Goal: Task Accomplishment & Management: Use online tool/utility

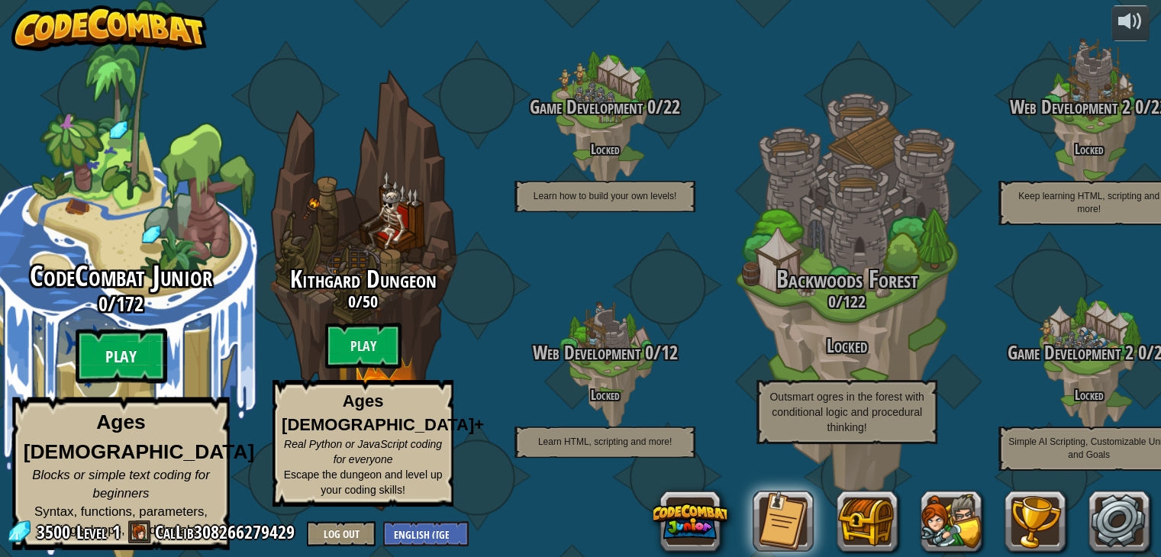
click at [150, 374] on btn "Play" at bounding box center [122, 356] width 92 height 55
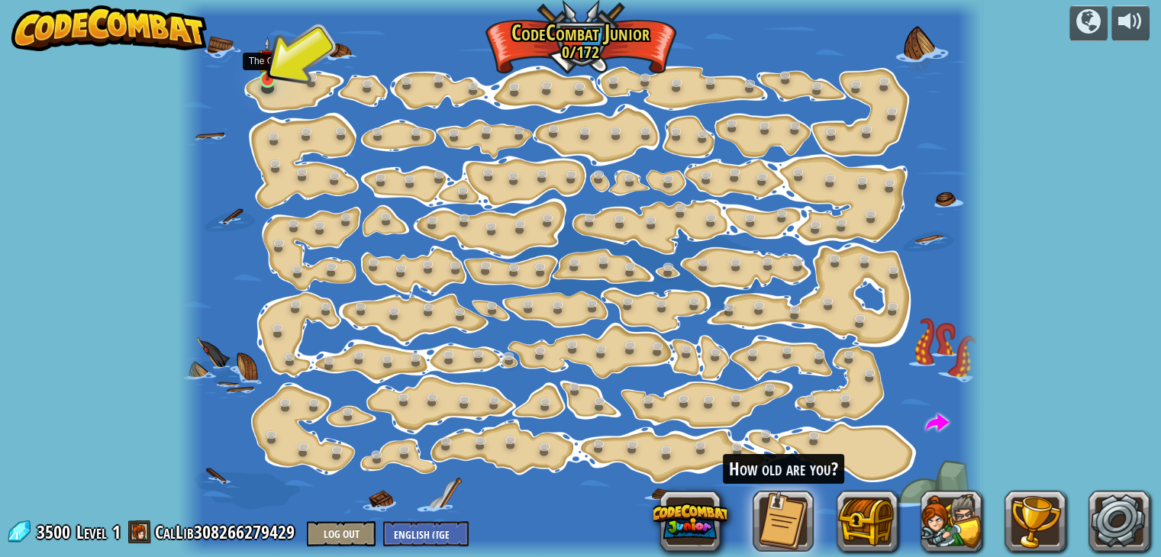
click at [266, 75] on img at bounding box center [268, 59] width 20 height 45
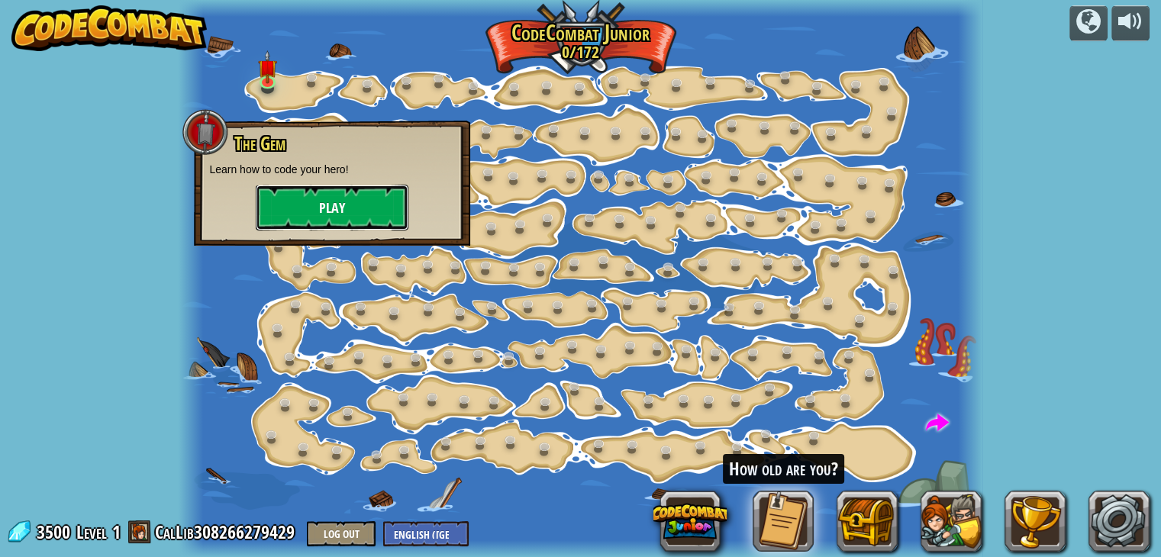
click at [325, 211] on button "Play" at bounding box center [332, 208] width 153 height 46
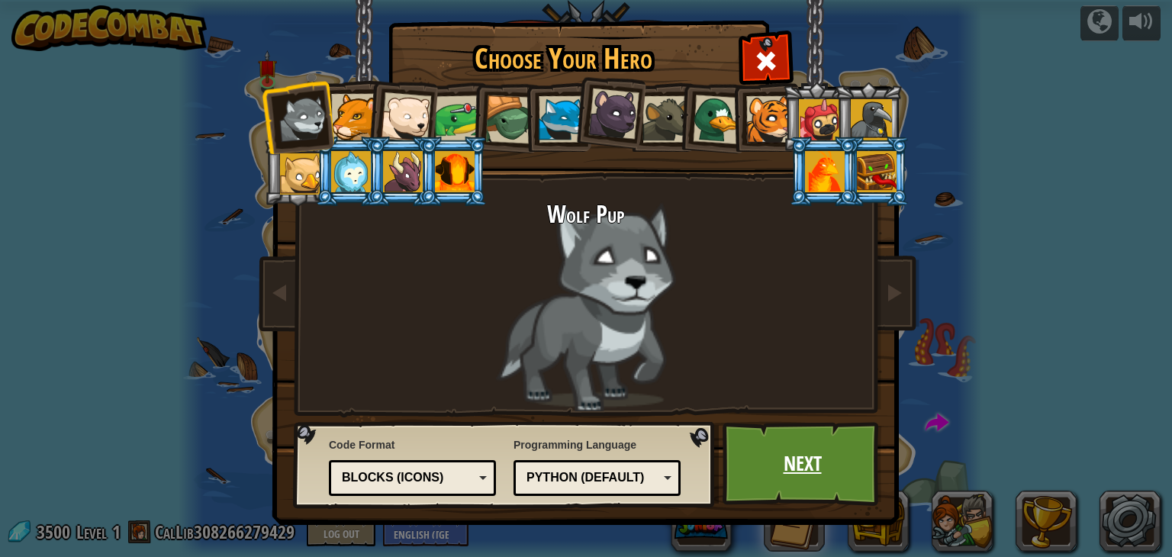
click at [811, 470] on link "Next" at bounding box center [803, 464] width 160 height 84
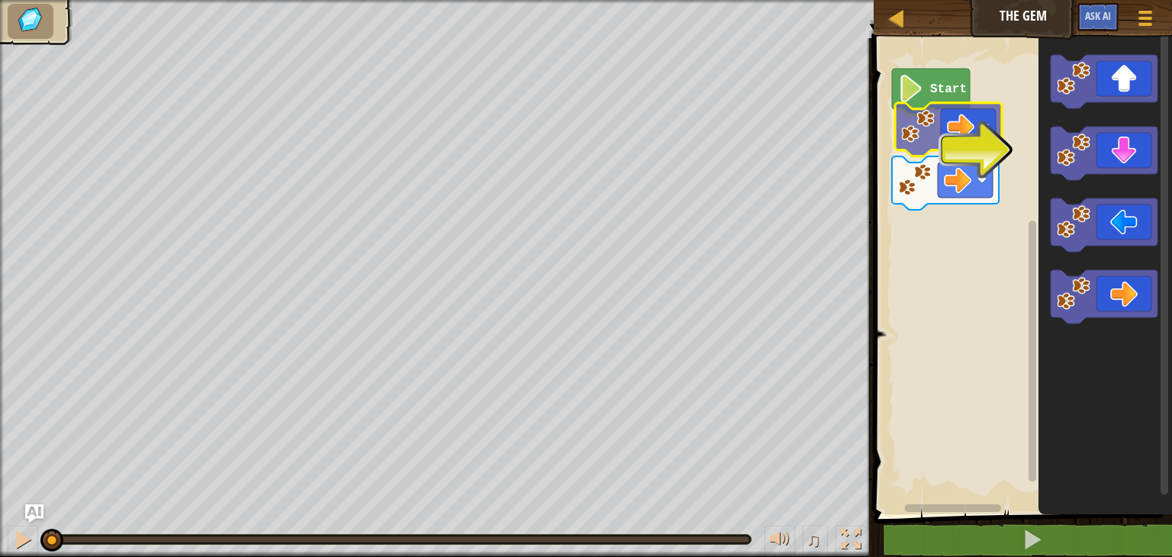
click at [931, 121] on div "Start" at bounding box center [1020, 273] width 303 height 484
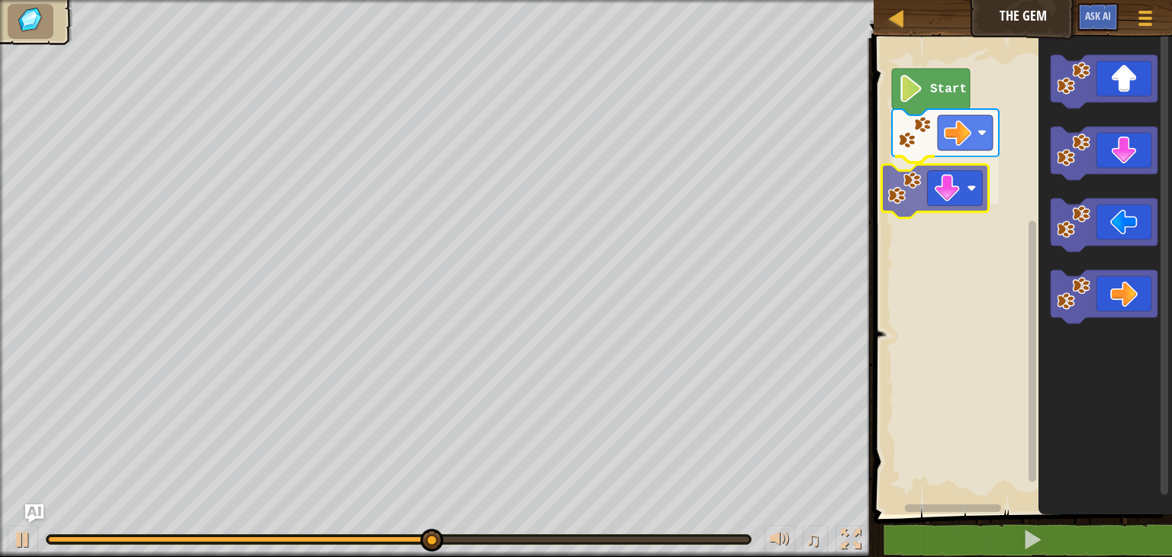
click at [972, 198] on div "Start" at bounding box center [1020, 273] width 303 height 484
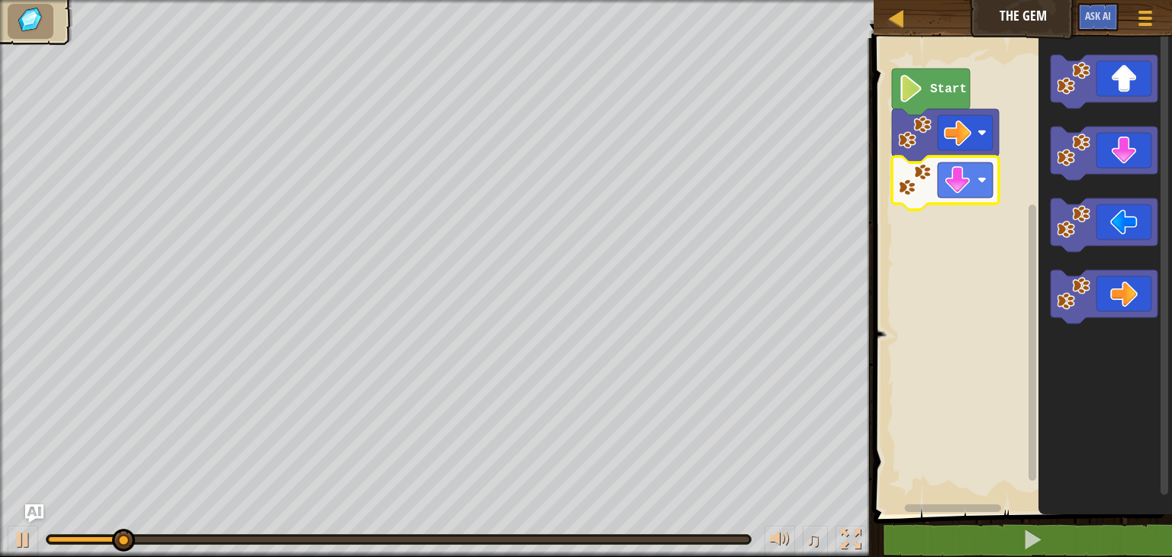
click at [931, 102] on icon "Blockly Workspace" at bounding box center [931, 92] width 78 height 47
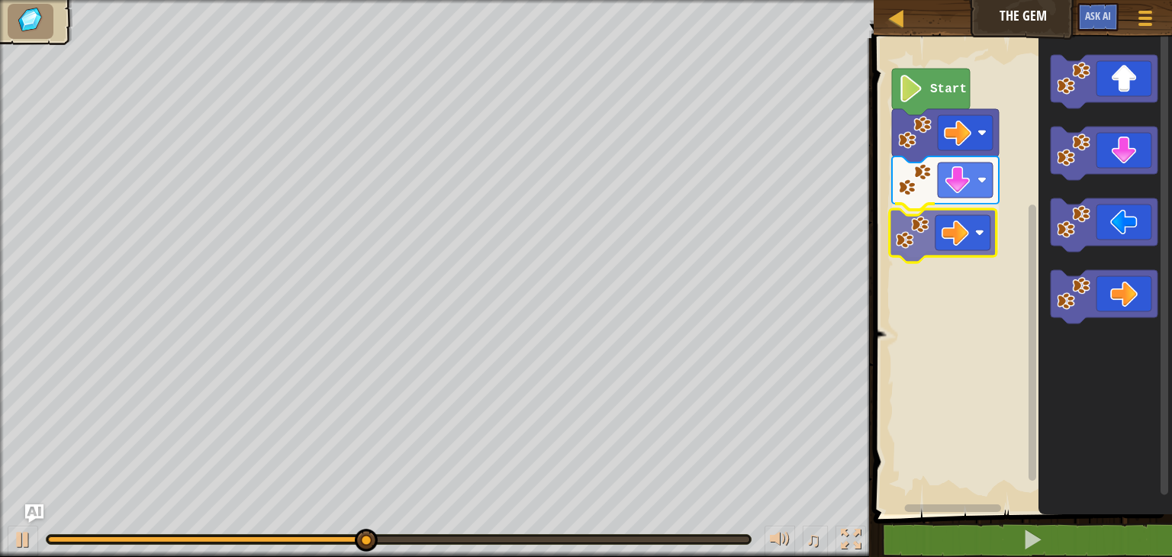
click at [937, 212] on div "Start" at bounding box center [1020, 273] width 303 height 484
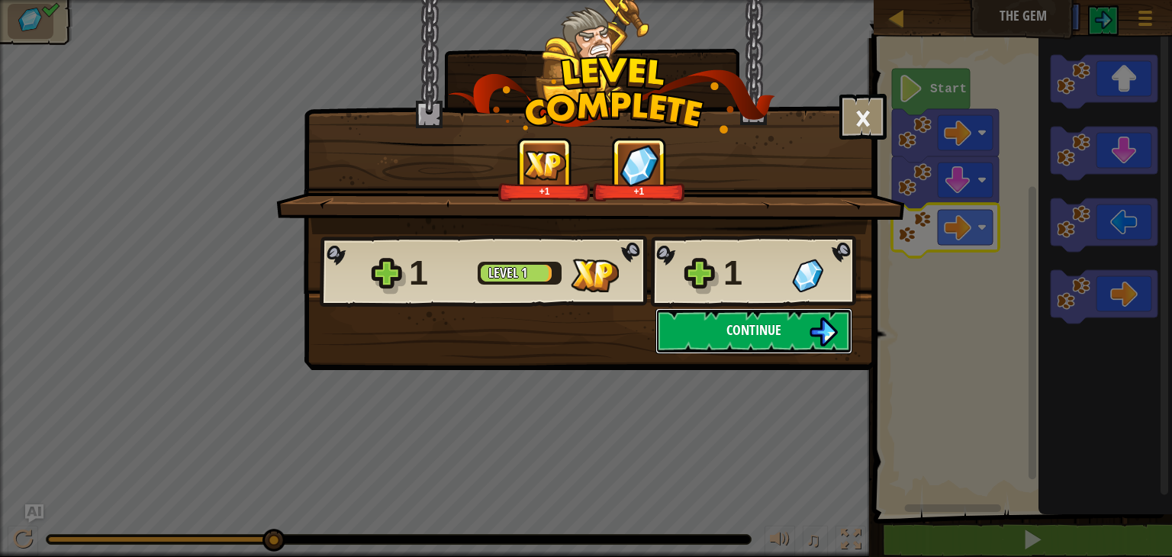
click at [734, 324] on span "Continue" at bounding box center [754, 330] width 55 height 19
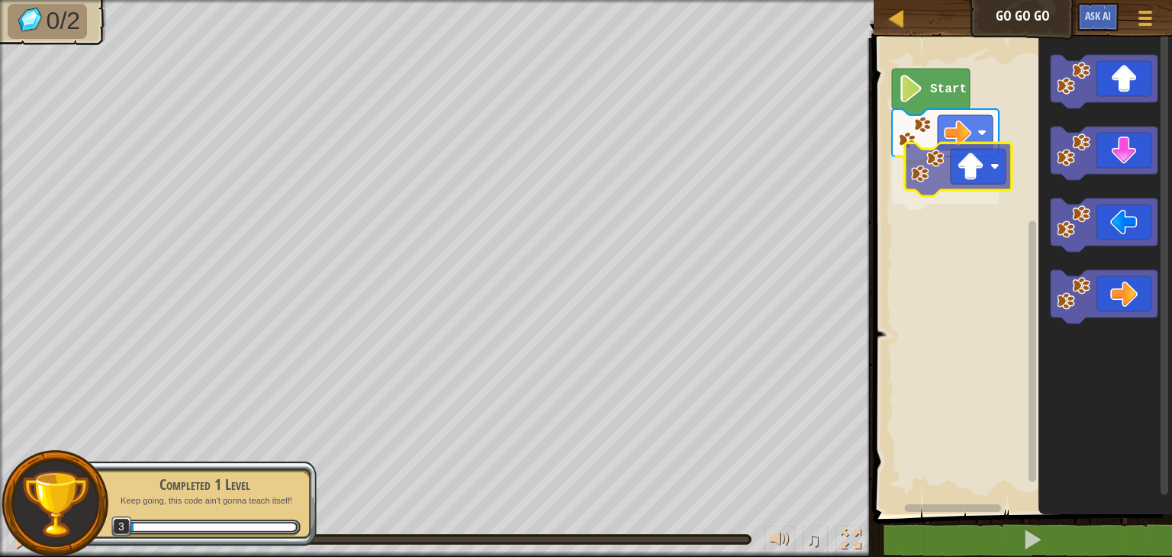
click at [933, 178] on div "Start" at bounding box center [1020, 273] width 303 height 484
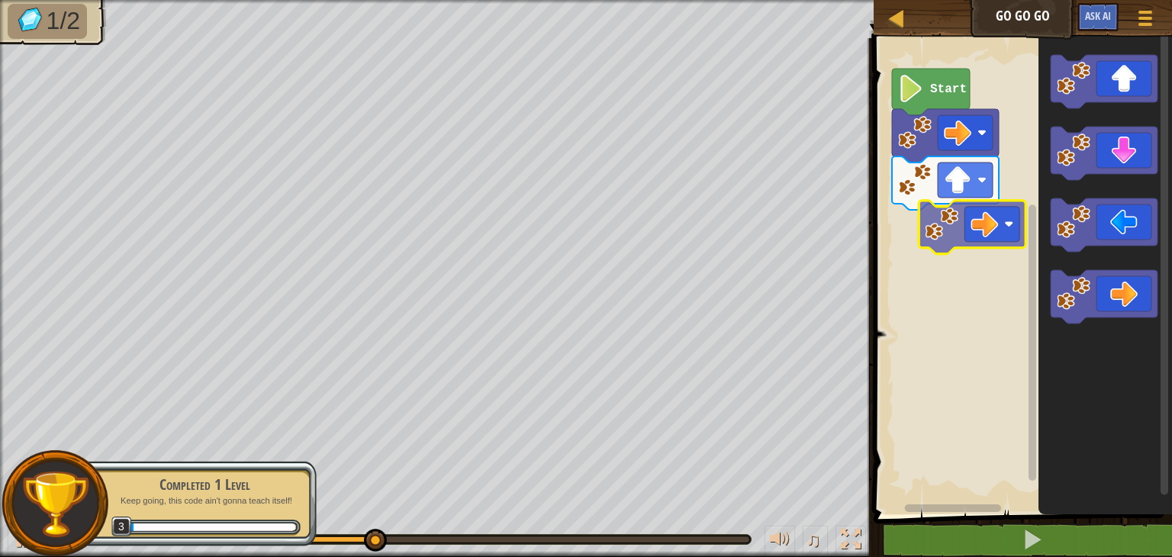
click at [979, 230] on div "Start" at bounding box center [1020, 273] width 303 height 484
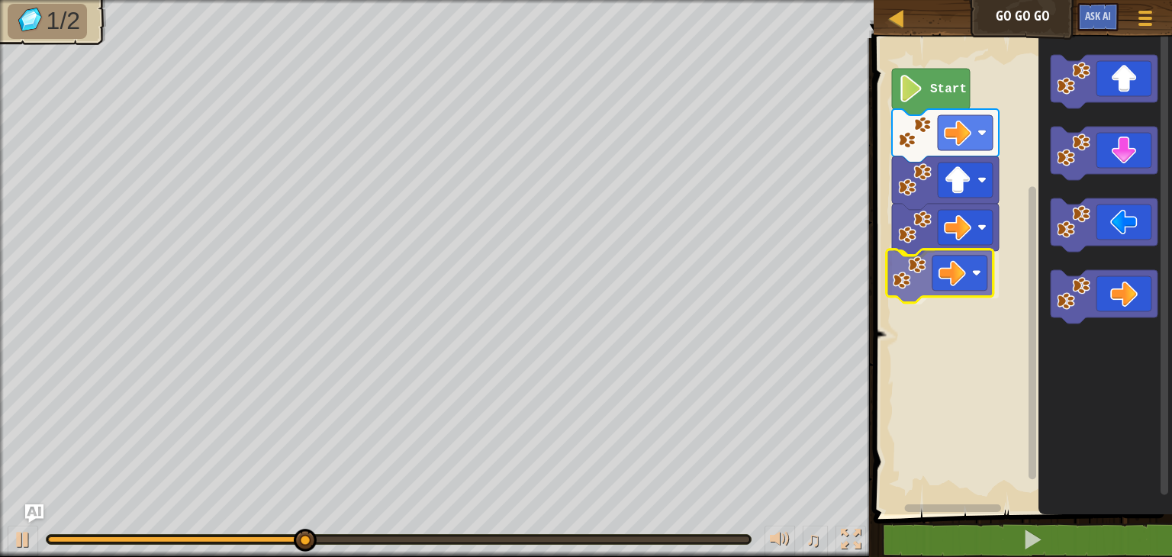
click at [940, 278] on div "Start" at bounding box center [1020, 273] width 303 height 484
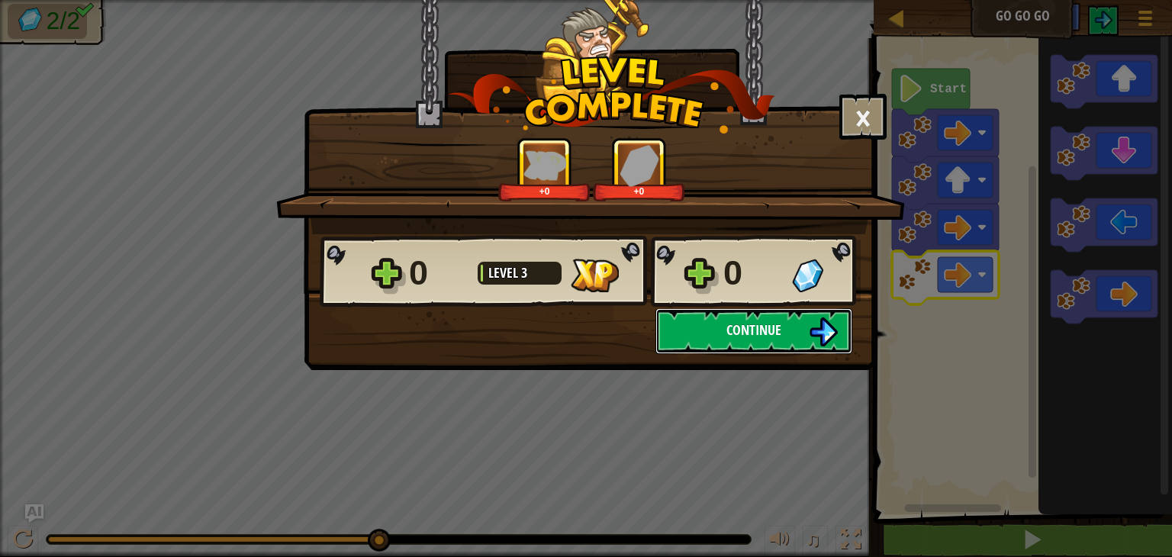
click at [739, 340] on button "Continue" at bounding box center [754, 331] width 197 height 46
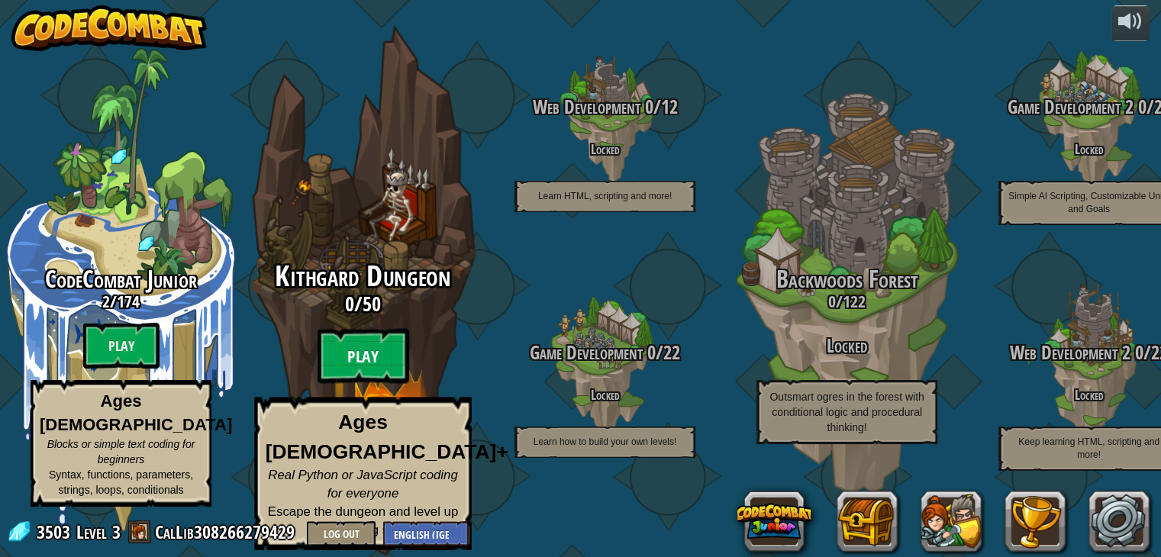
click at [376, 367] on btn "Play" at bounding box center [364, 356] width 92 height 55
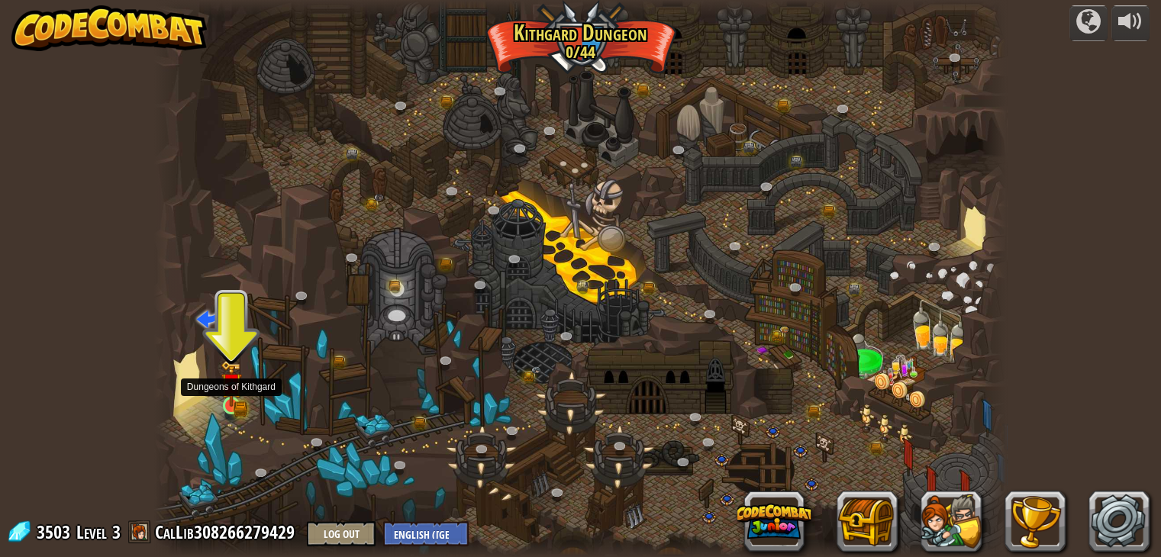
click at [241, 405] on img at bounding box center [231, 383] width 21 height 47
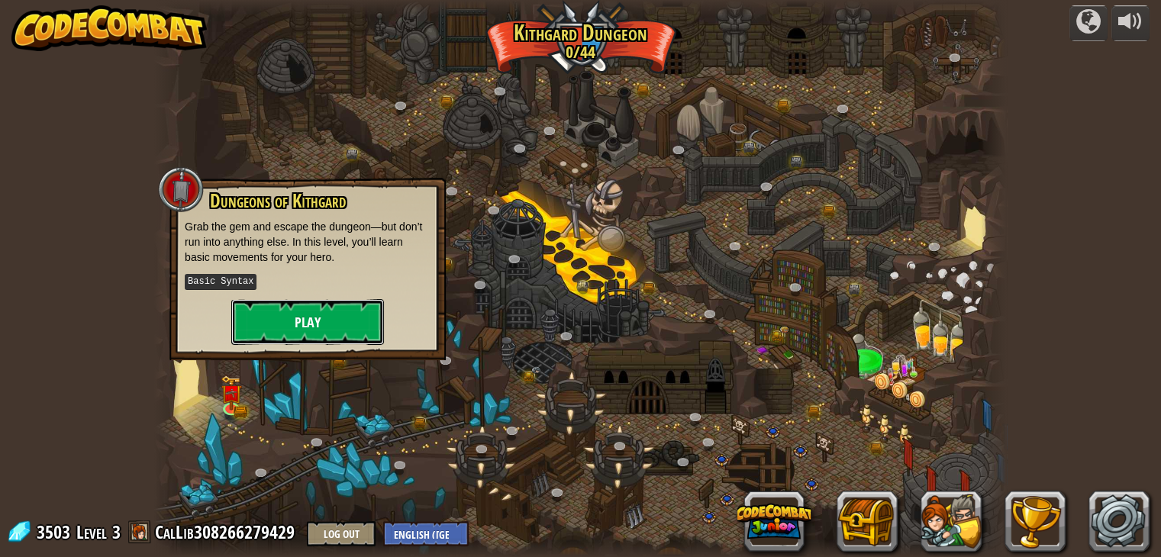
click at [314, 324] on button "Play" at bounding box center [307, 322] width 153 height 46
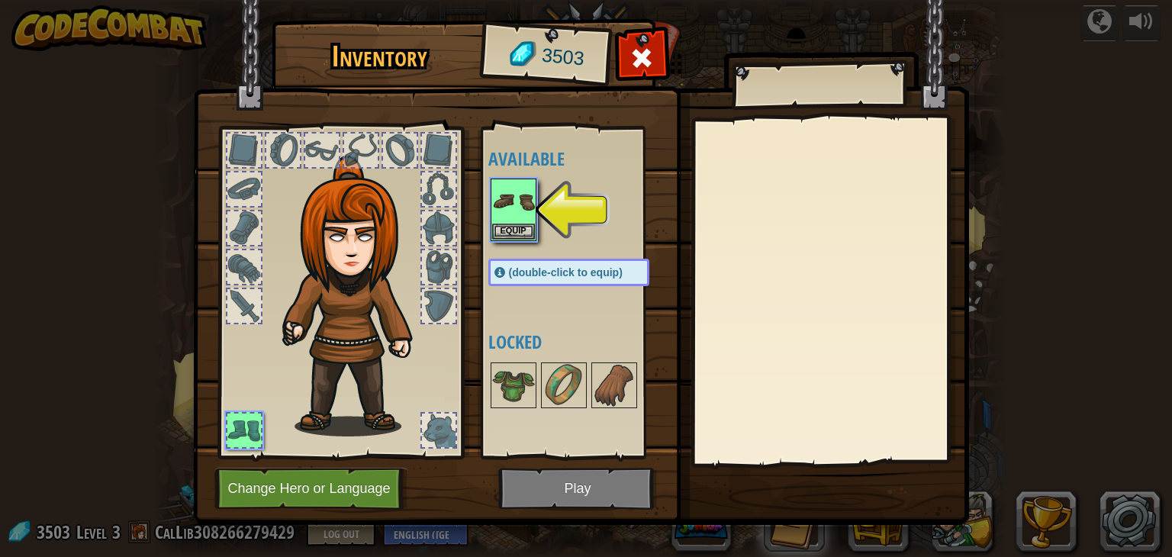
click at [571, 487] on img at bounding box center [581, 248] width 776 height 554
drag, startPoint x: 536, startPoint y: 206, endPoint x: 529, endPoint y: 223, distance: 18.1
click at [535, 211] on div "Equip" at bounding box center [514, 210] width 46 height 63
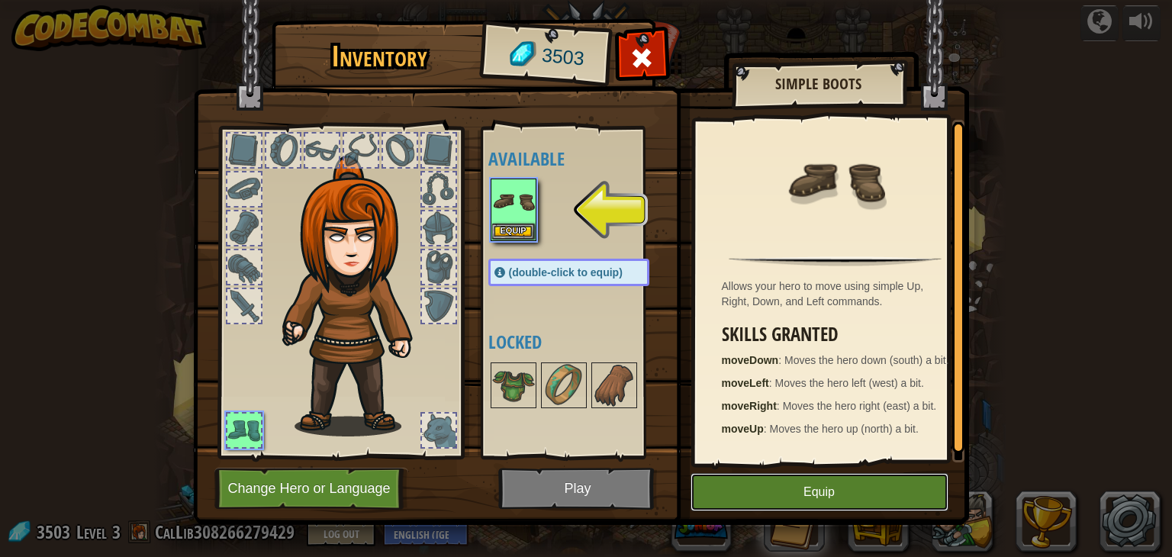
click at [780, 497] on button "Equip" at bounding box center [820, 492] width 258 height 38
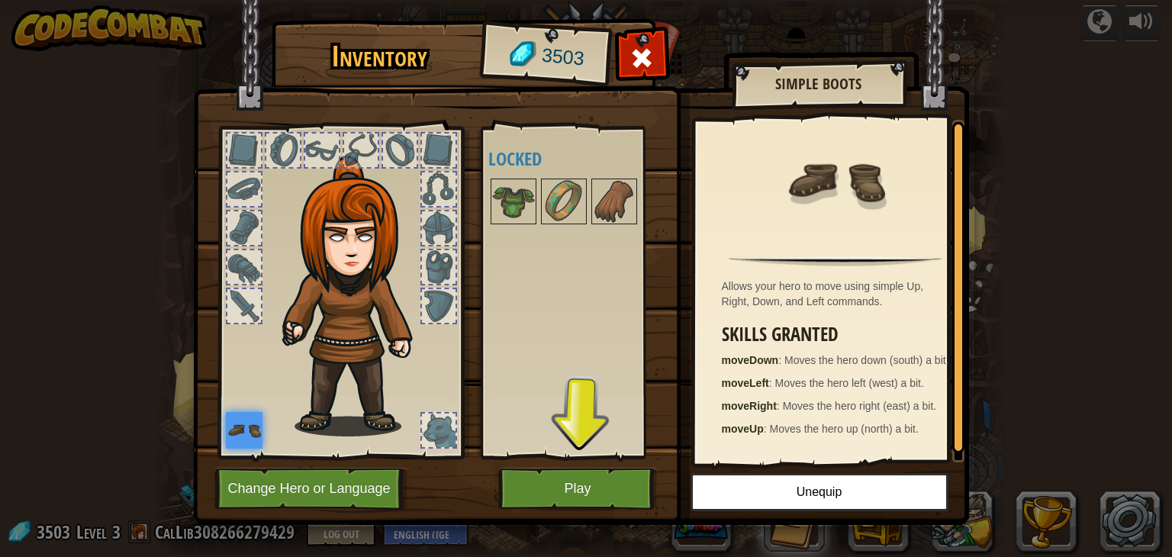
click at [611, 468] on div "Inventory 3503 Available Equip (double-click to equip) Locked Simple Boots Allo…" at bounding box center [586, 275] width 776 height 504
click at [595, 474] on button "Play" at bounding box center [578, 489] width 160 height 42
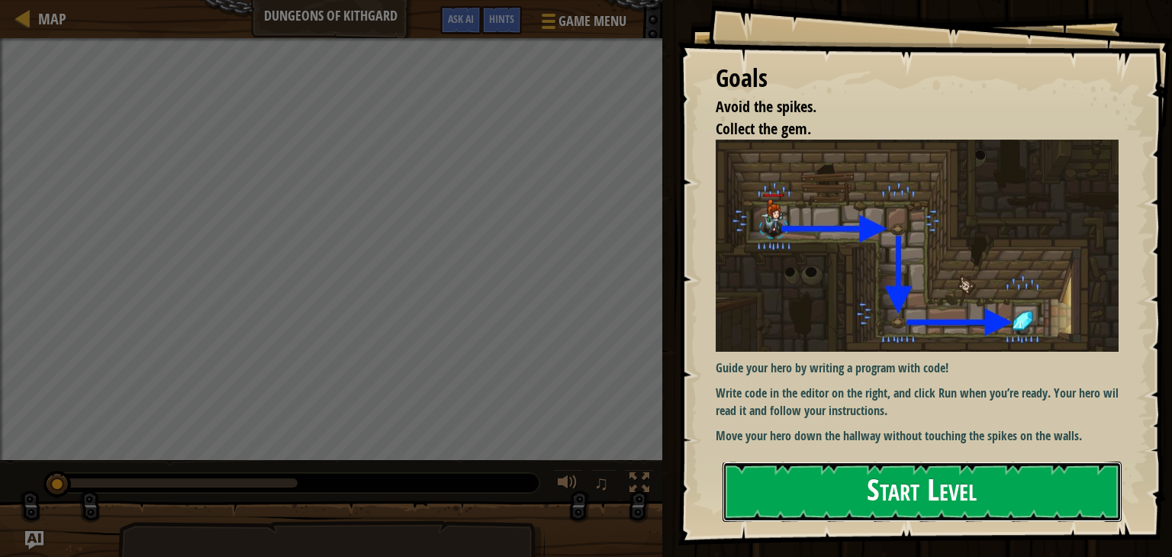
click at [783, 501] on button "Start Level" at bounding box center [922, 492] width 399 height 60
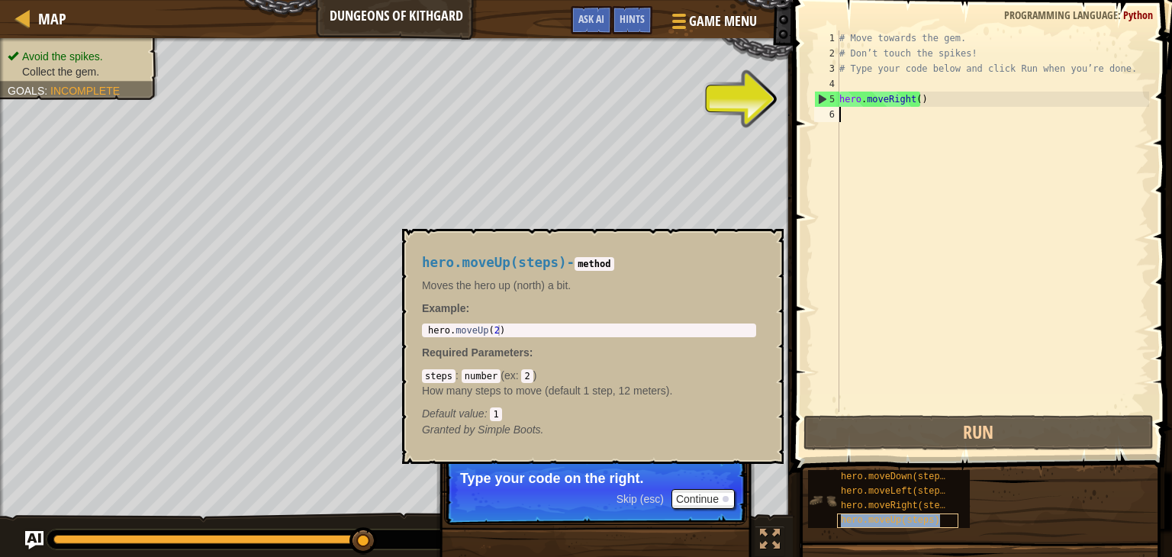
click at [892, 521] on span "hero.moveUp(steps)" at bounding box center [890, 520] width 99 height 11
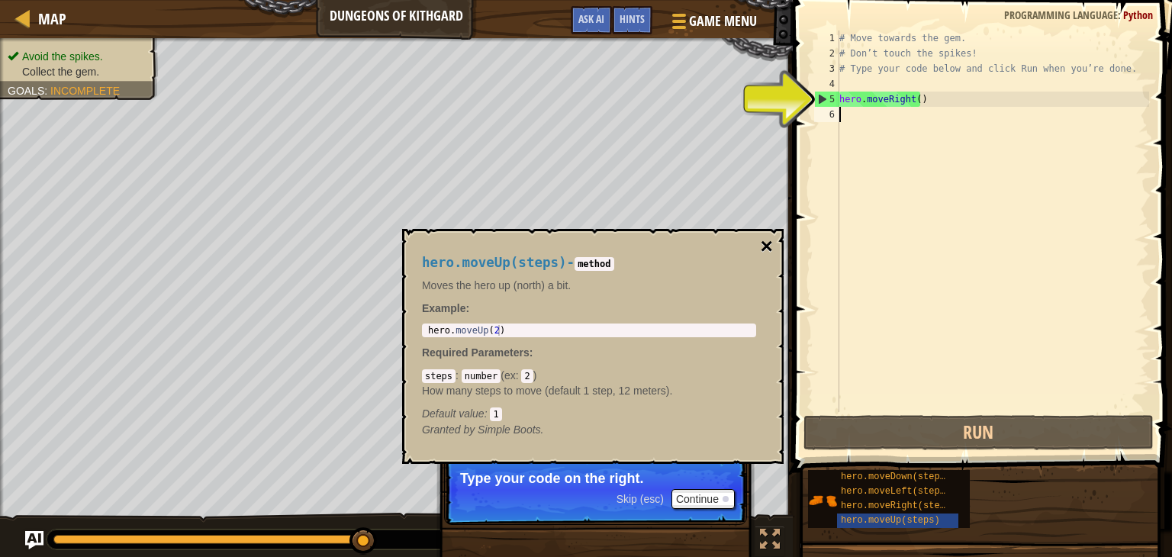
click at [769, 239] on button "×" at bounding box center [767, 246] width 12 height 21
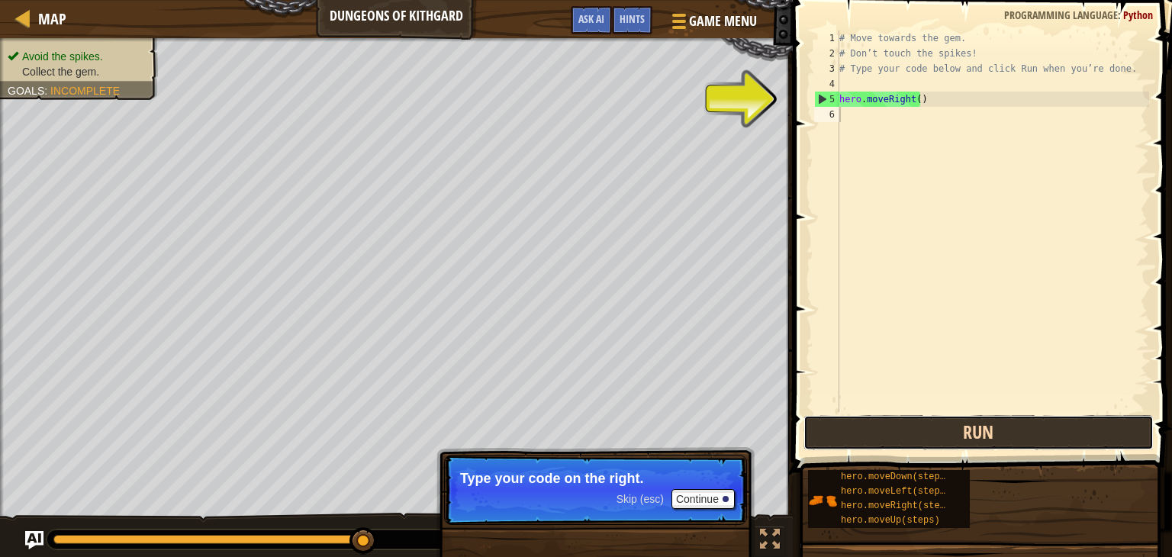
click at [909, 434] on button "Run" at bounding box center [979, 432] width 350 height 35
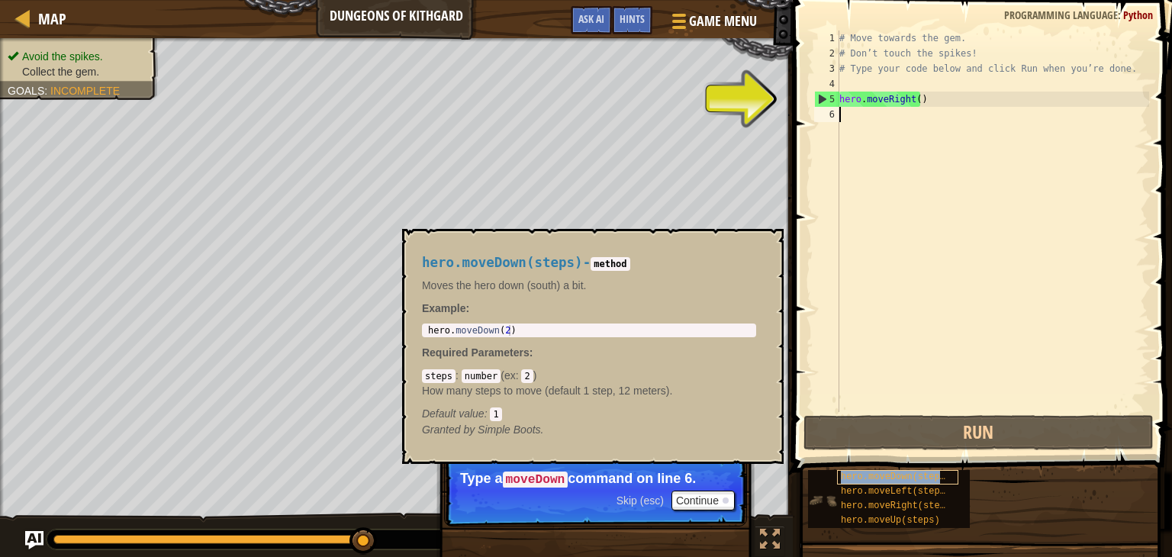
click at [904, 477] on span "hero.moveDown(steps)" at bounding box center [896, 477] width 110 height 11
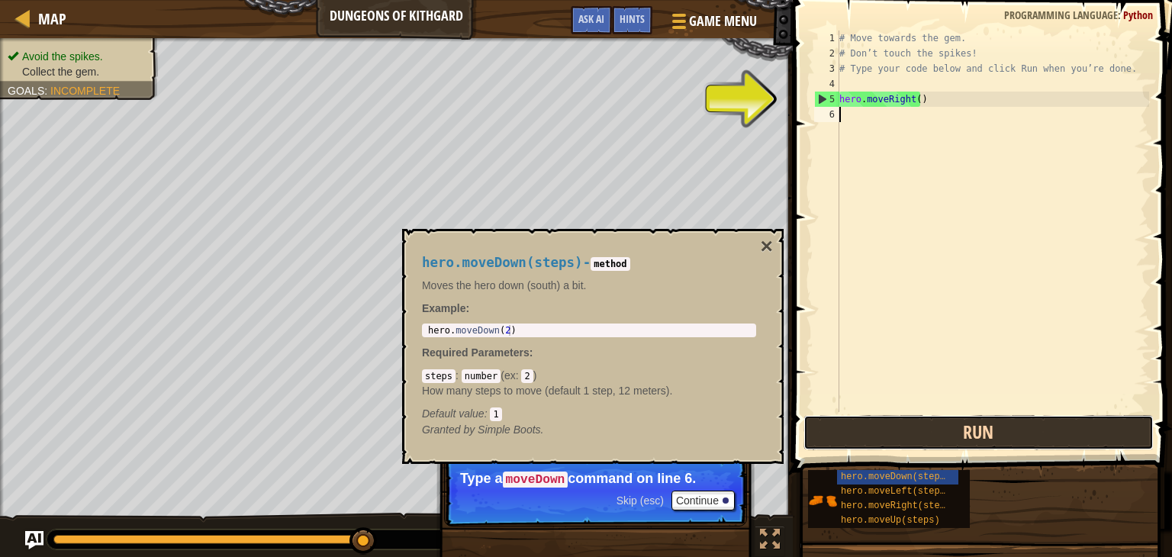
click at [904, 443] on button "Run" at bounding box center [979, 432] width 350 height 35
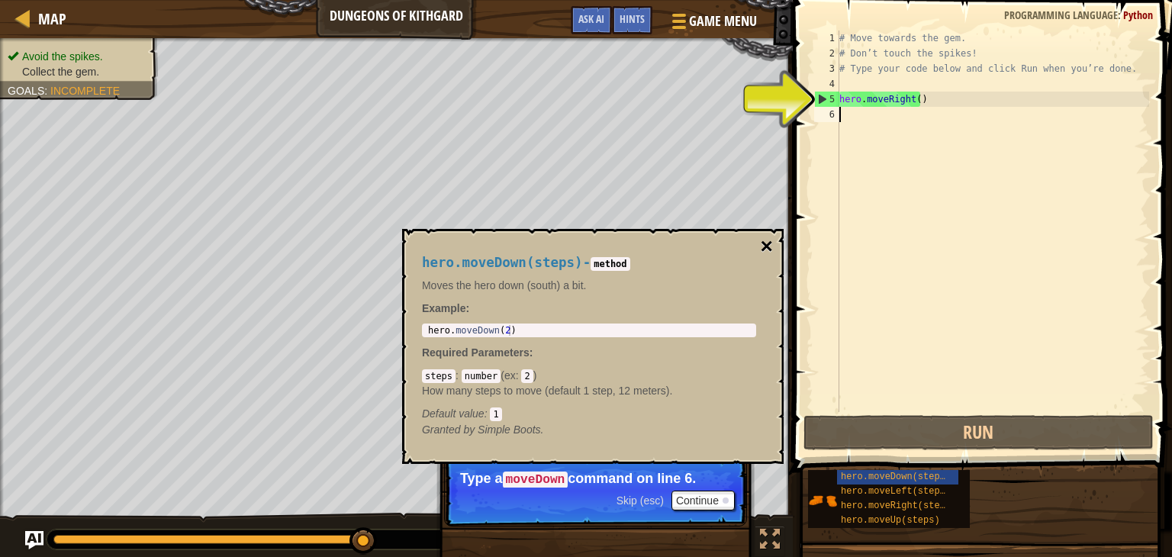
click at [766, 240] on button "×" at bounding box center [767, 246] width 12 height 21
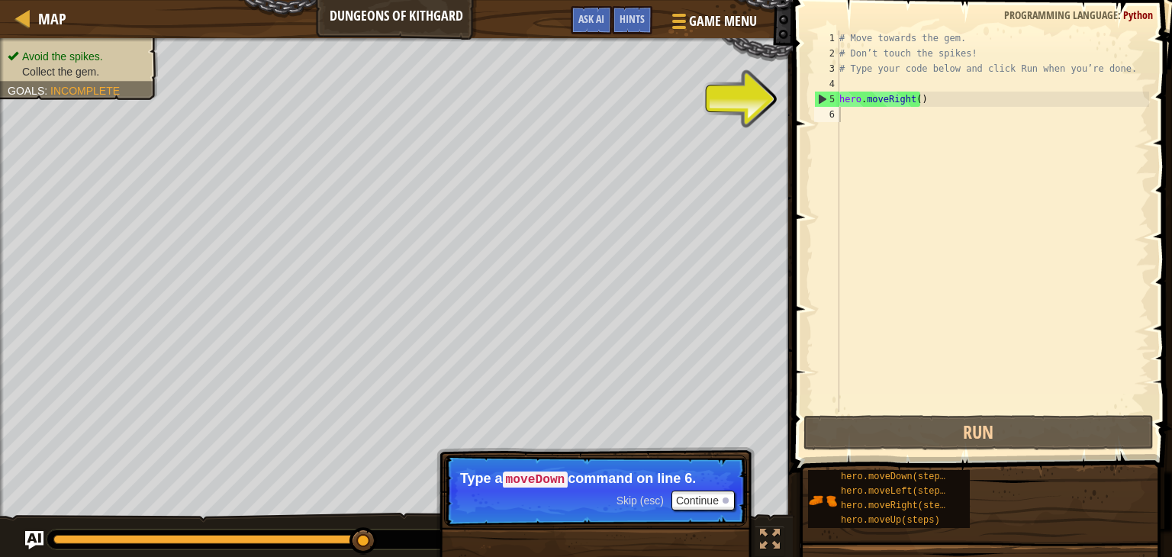
click at [850, 118] on div "# Move towards the gem. # Don’t touch the spikes! # Type your code below and cl…" at bounding box center [993, 237] width 313 height 412
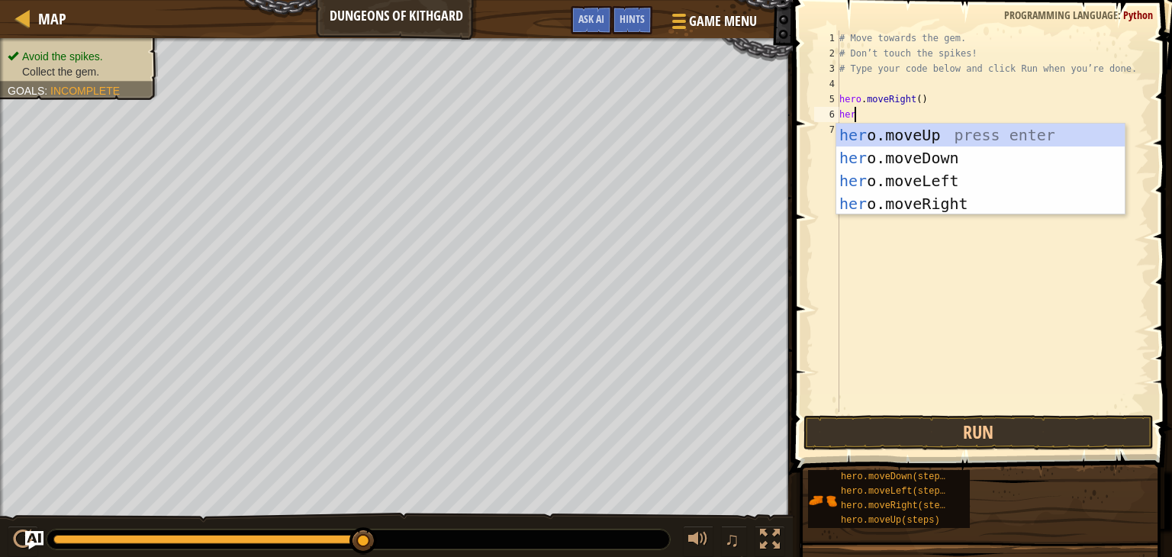
type textarea "hero"
click at [919, 128] on div "hero .moveUp press enter hero .moveDown press enter hero .moveLeft press enter …" at bounding box center [981, 192] width 289 height 137
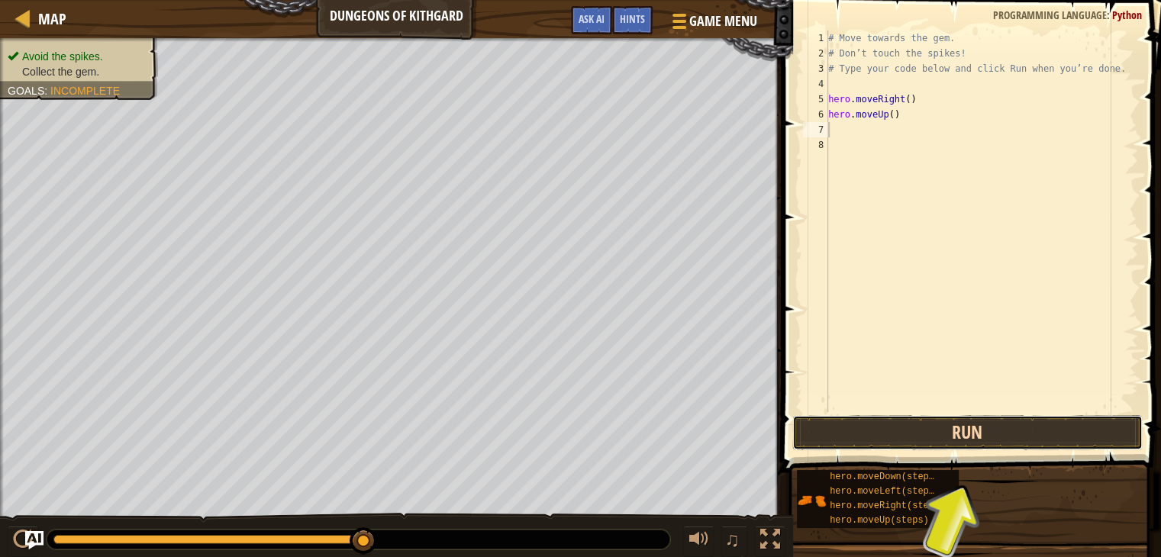
click at [1025, 426] on button "Run" at bounding box center [967, 432] width 350 height 35
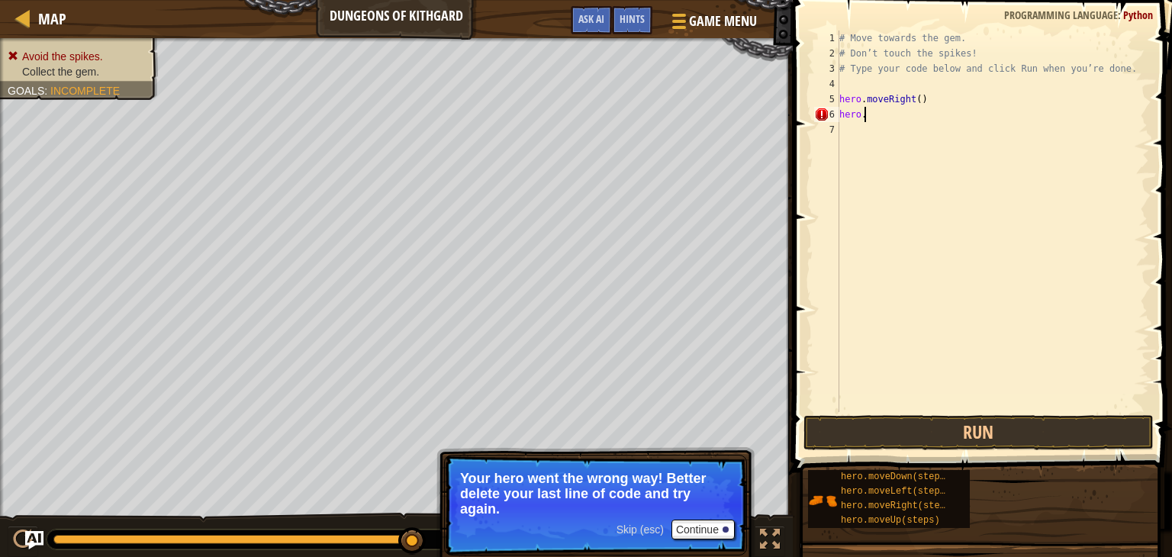
type textarea "hero.d"
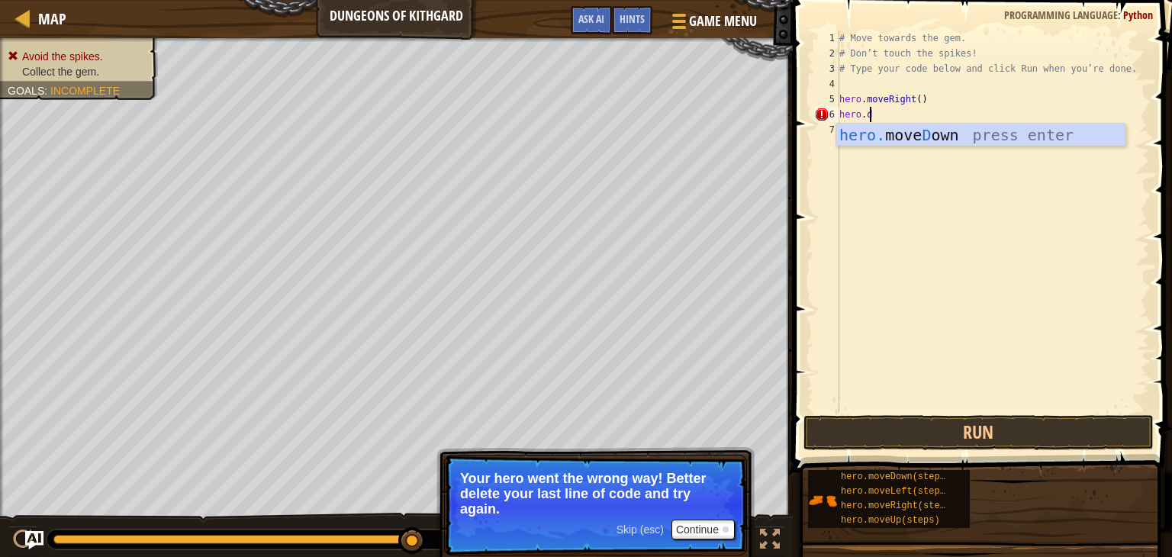
scroll to position [7, 1]
click at [913, 135] on div "hero. [PERSON_NAME] own press enter" at bounding box center [981, 158] width 289 height 69
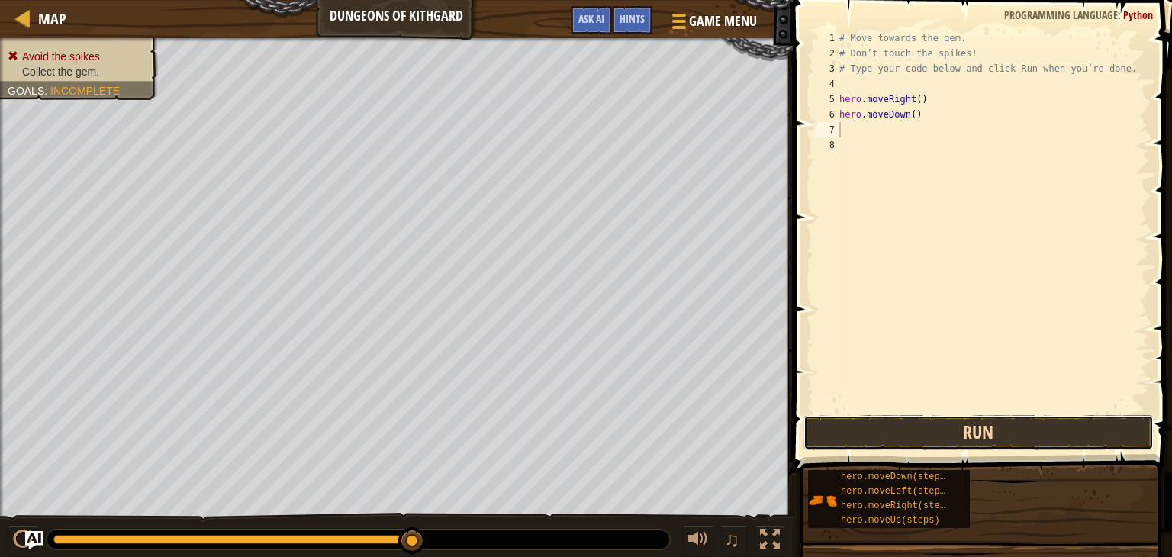
click at [883, 434] on button "Run" at bounding box center [979, 432] width 350 height 35
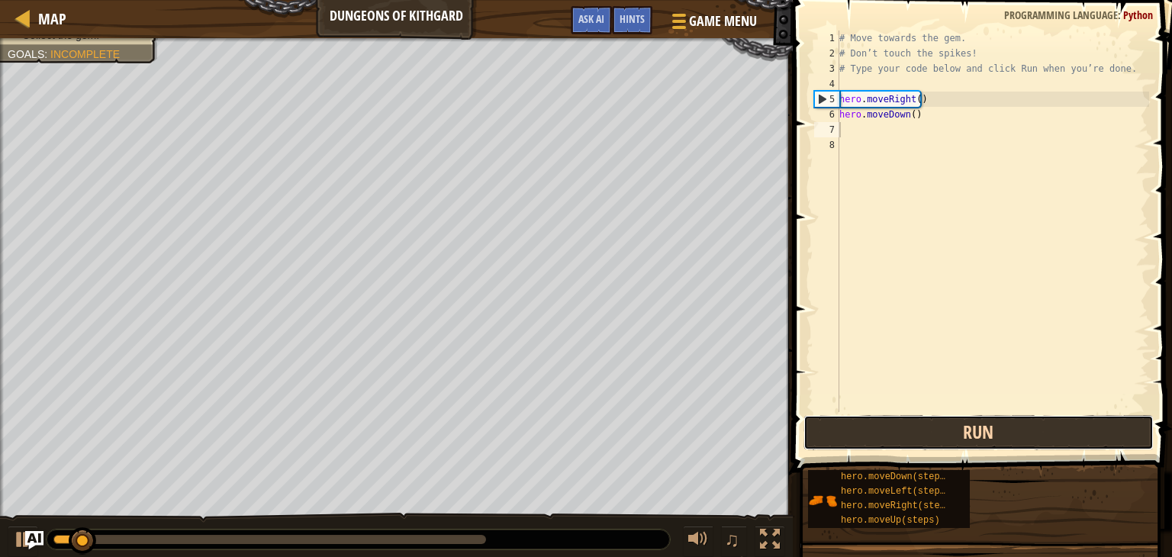
click at [881, 434] on button "Run" at bounding box center [979, 432] width 350 height 35
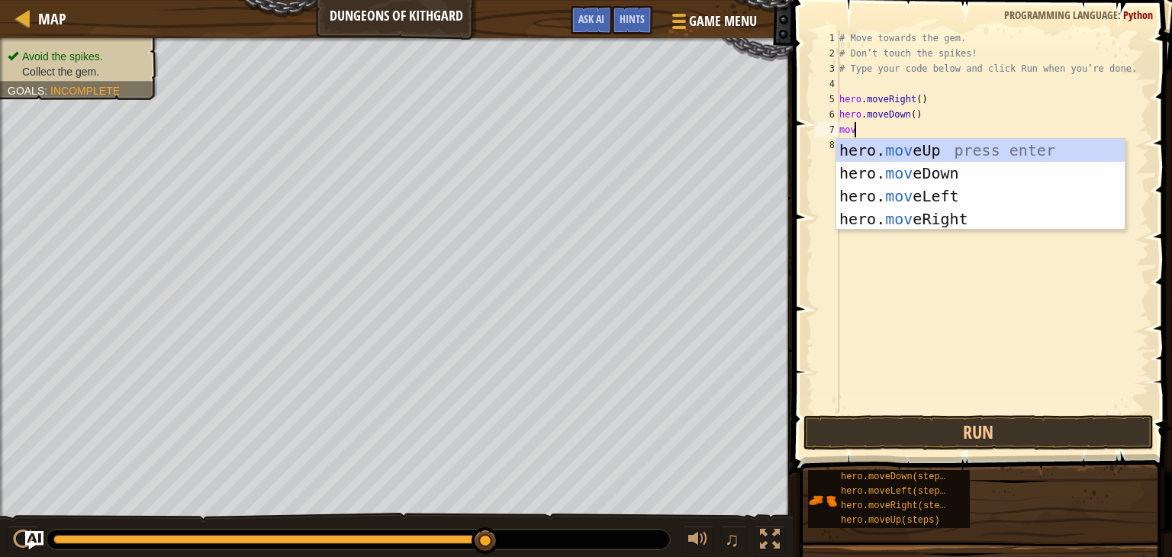
type textarea "move"
click at [904, 195] on div "hero. move Up press enter hero. move Down press enter hero. move Left press ent…" at bounding box center [981, 207] width 289 height 137
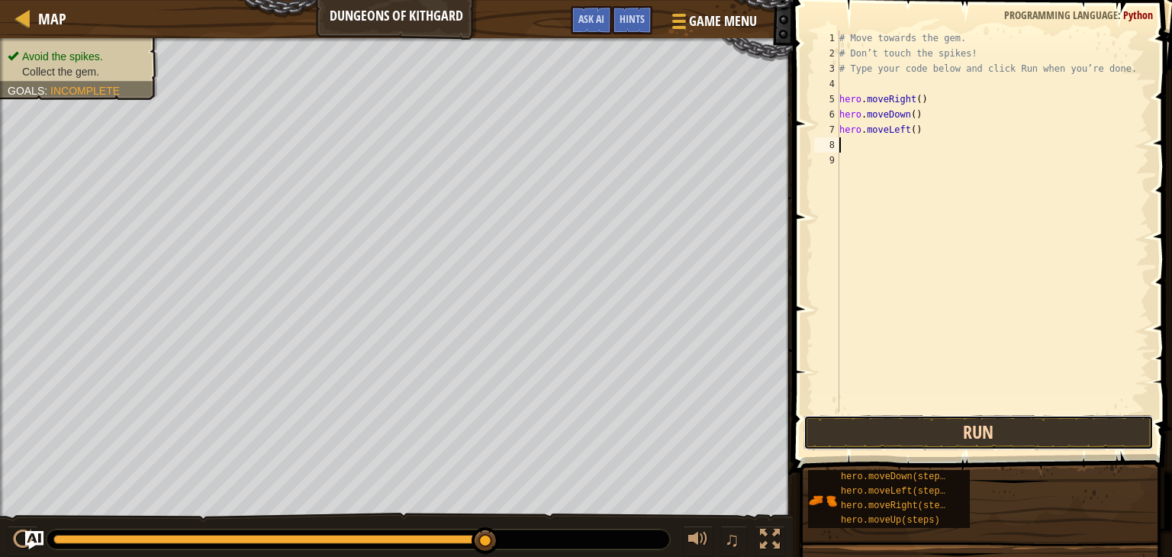
click at [930, 427] on button "Run" at bounding box center [979, 432] width 350 height 35
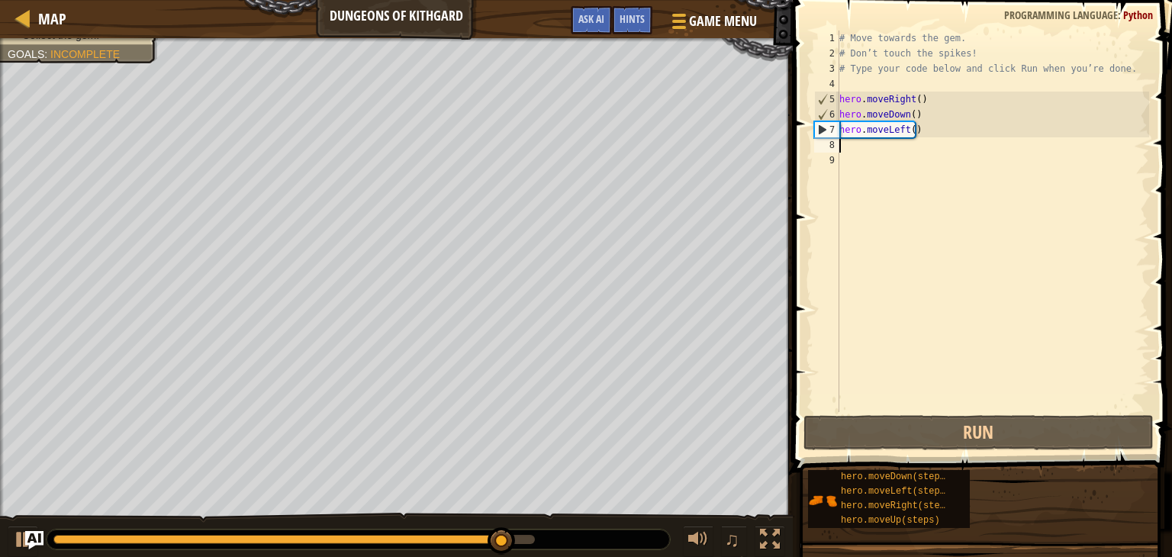
click at [922, 138] on div "# Move towards the gem. # Don’t touch the spikes! # Type your code below and cl…" at bounding box center [993, 237] width 313 height 412
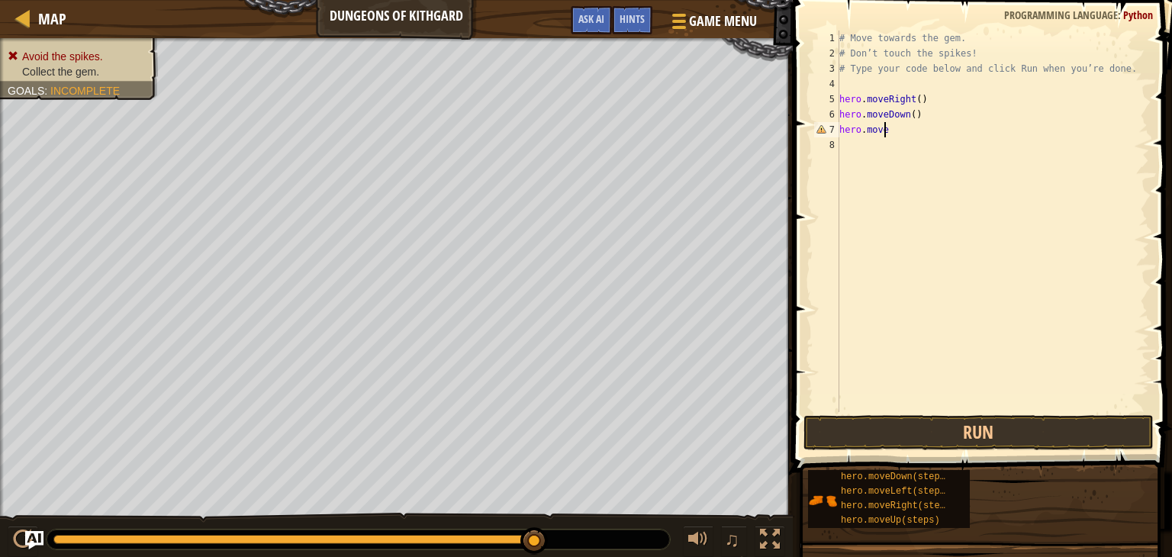
type textarea "hero.mover"
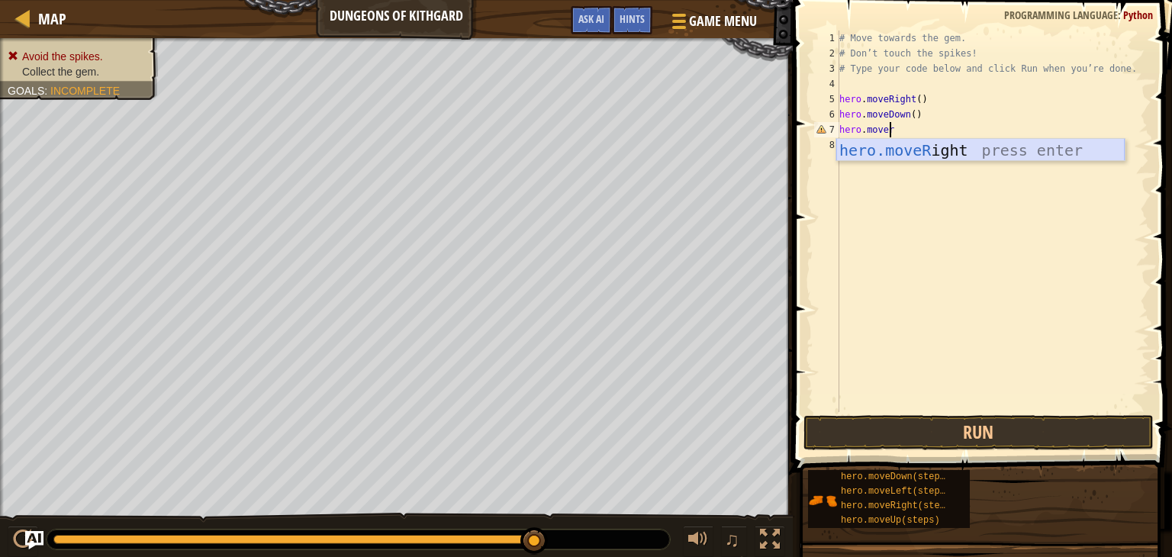
click at [955, 151] on div "hero.moveR ight press enter" at bounding box center [981, 173] width 289 height 69
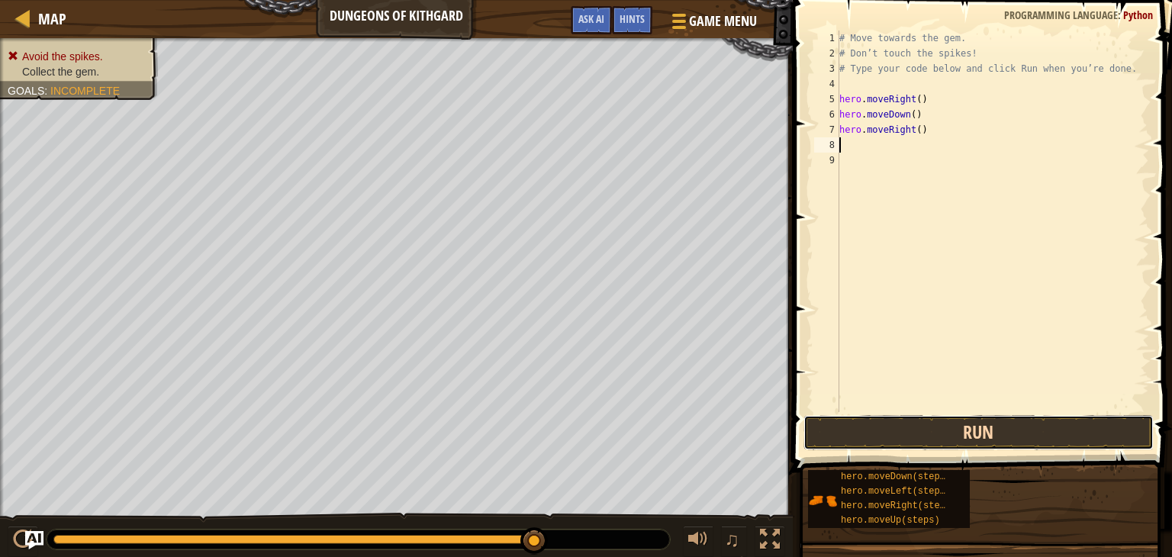
click at [908, 442] on button "Run" at bounding box center [979, 432] width 350 height 35
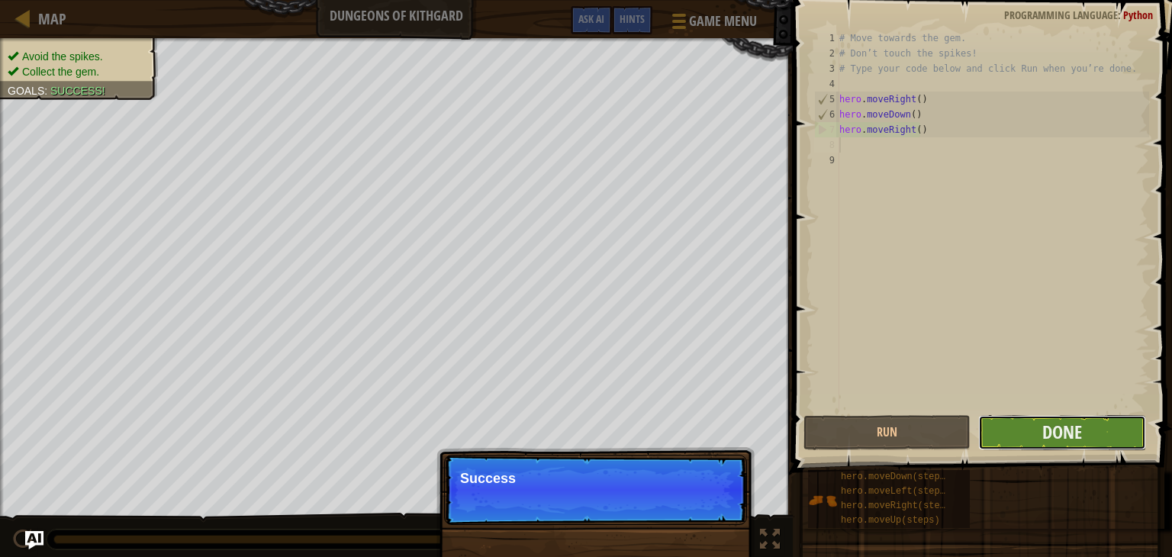
click at [1012, 429] on button "Done" at bounding box center [1062, 432] width 167 height 35
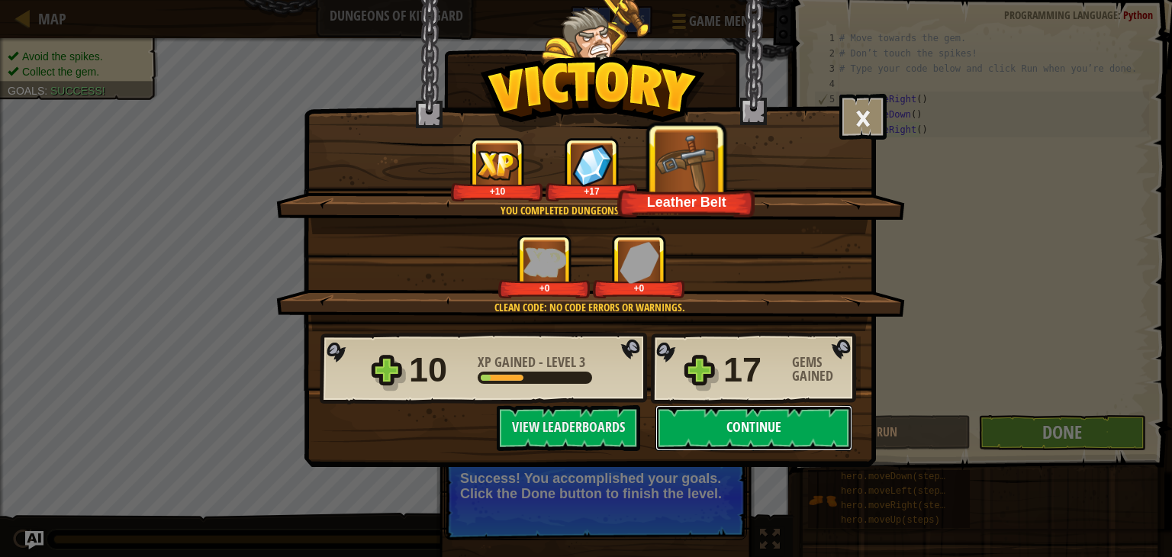
click at [748, 413] on button "Continue" at bounding box center [754, 428] width 197 height 46
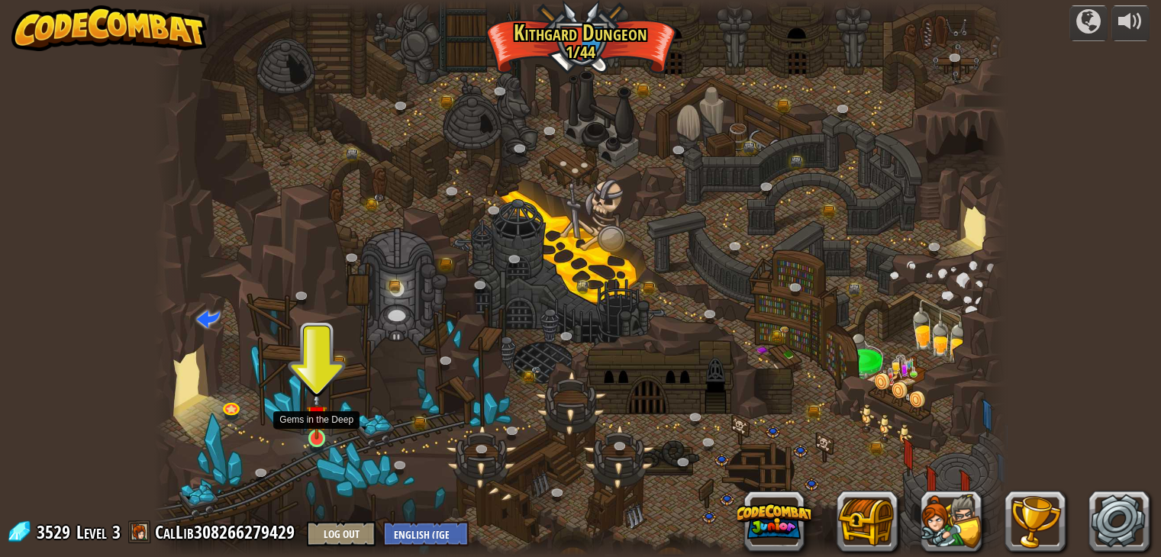
click at [325, 436] on img at bounding box center [316, 416] width 21 height 49
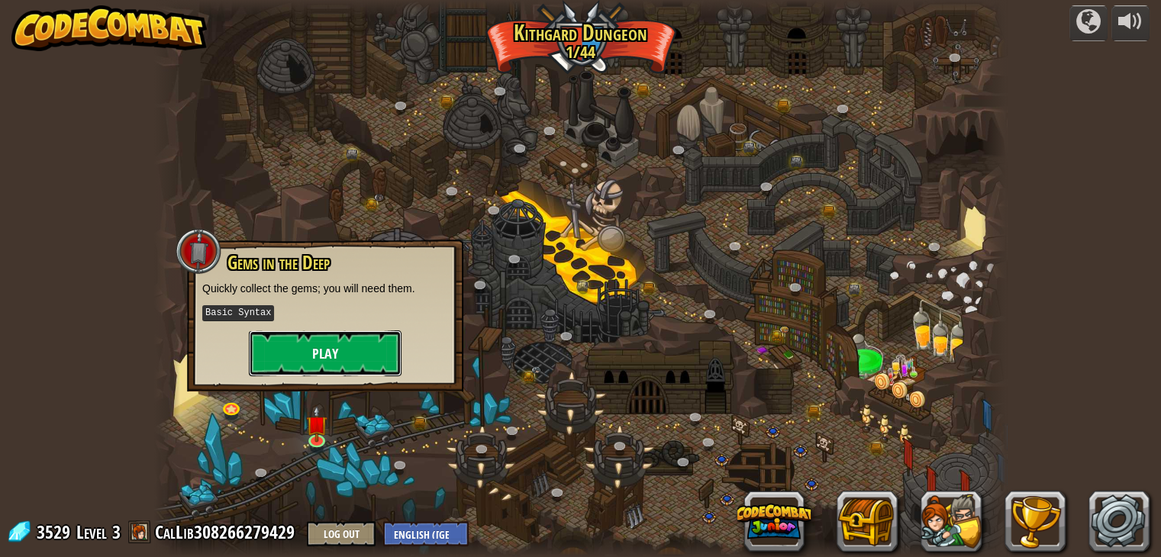
click at [322, 371] on button "Play" at bounding box center [325, 354] width 153 height 46
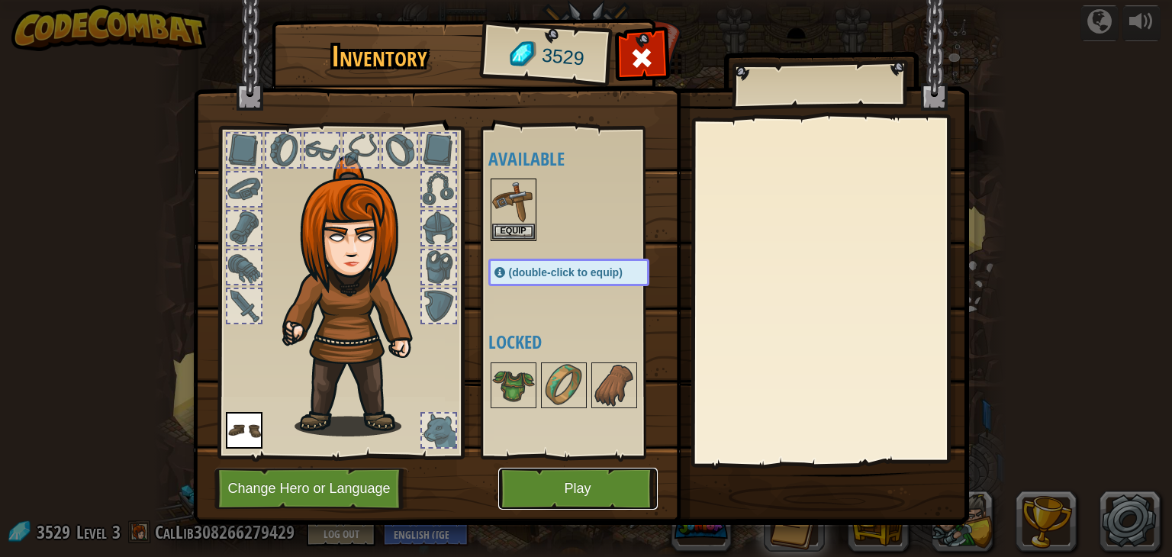
click at [586, 491] on button "Play" at bounding box center [578, 489] width 160 height 42
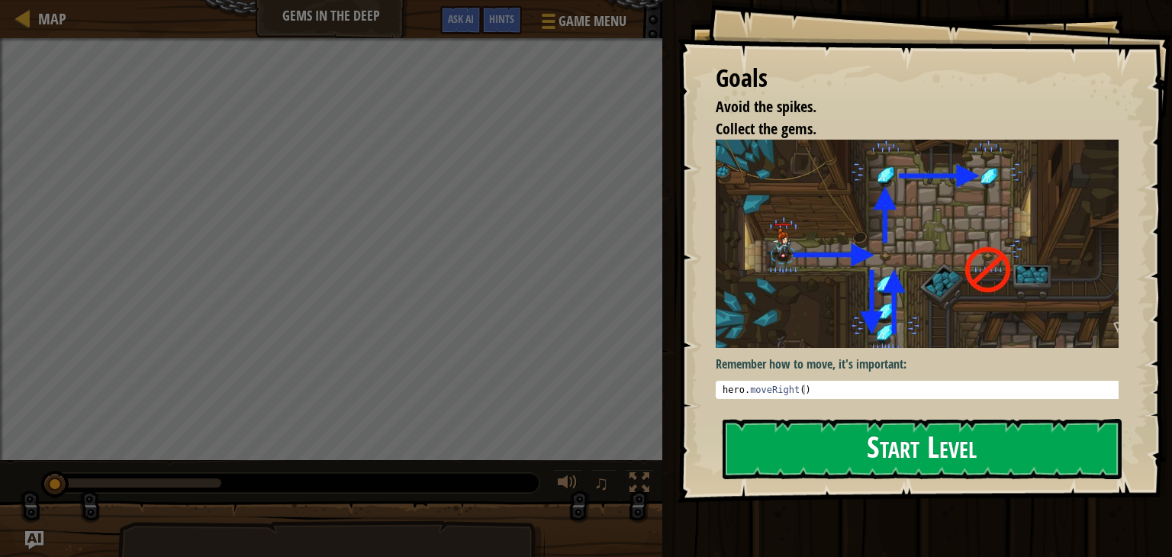
click at [932, 438] on button "Start Level" at bounding box center [922, 449] width 399 height 60
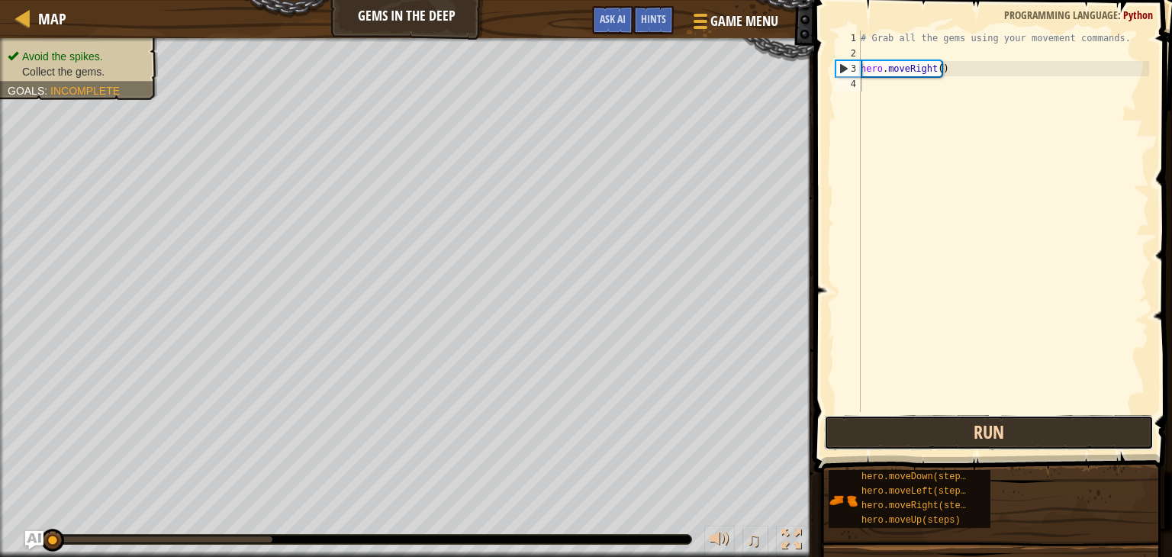
click at [973, 441] on button "Run" at bounding box center [989, 432] width 330 height 35
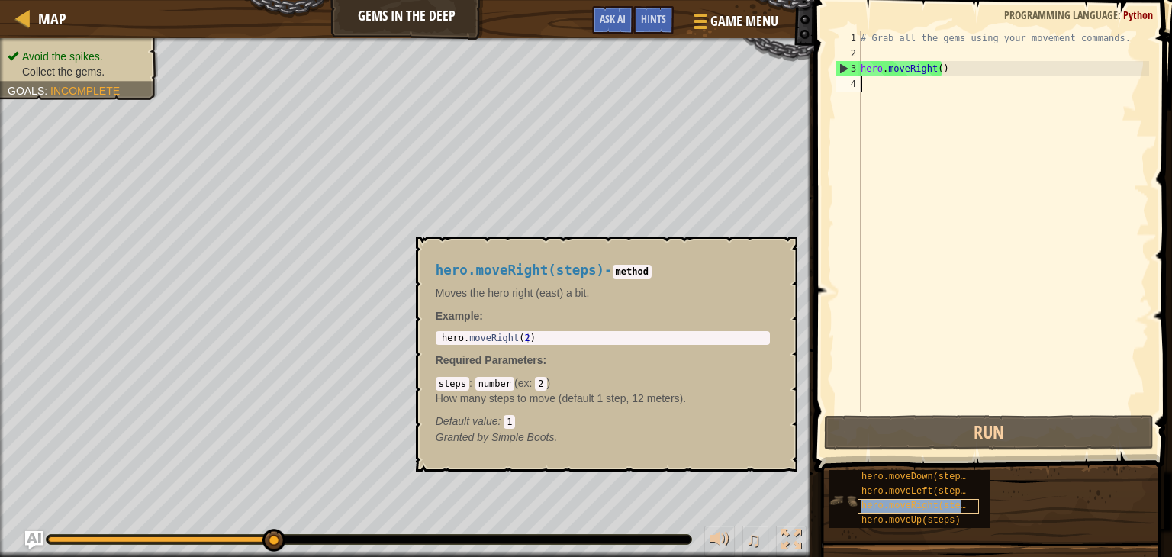
click at [911, 504] on span "hero.moveRight(steps)" at bounding box center [919, 506] width 115 height 11
type textarea "hero.moveRight(2)"
click at [477, 335] on div "hero . moveRight ( 2 )" at bounding box center [603, 349] width 328 height 32
click at [869, 88] on div "# Grab all the gems using your movement commands. hero . moveRight ( )" at bounding box center [1004, 237] width 292 height 412
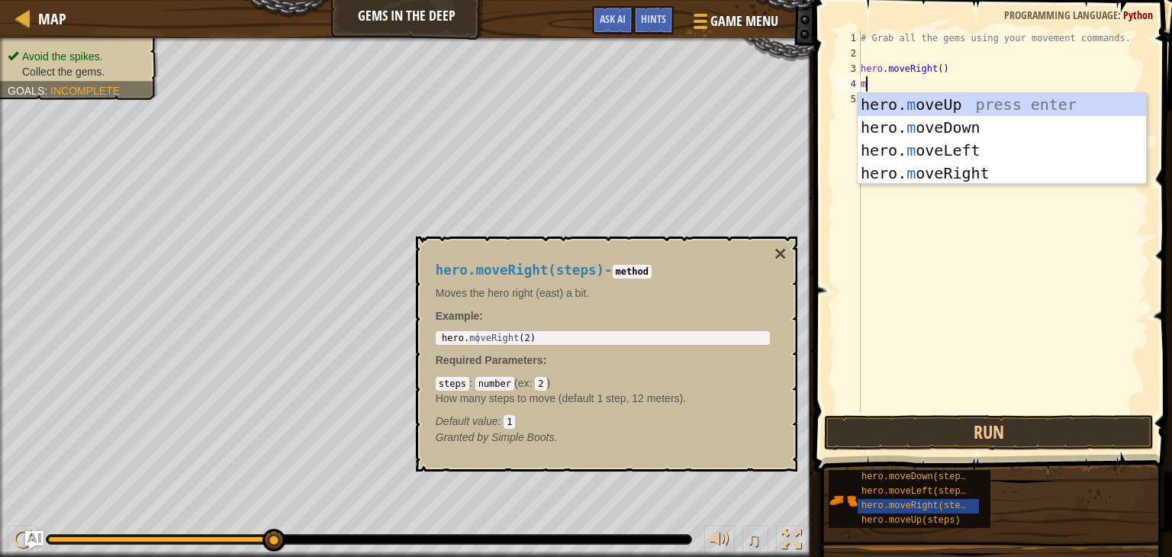
type textarea "mo"
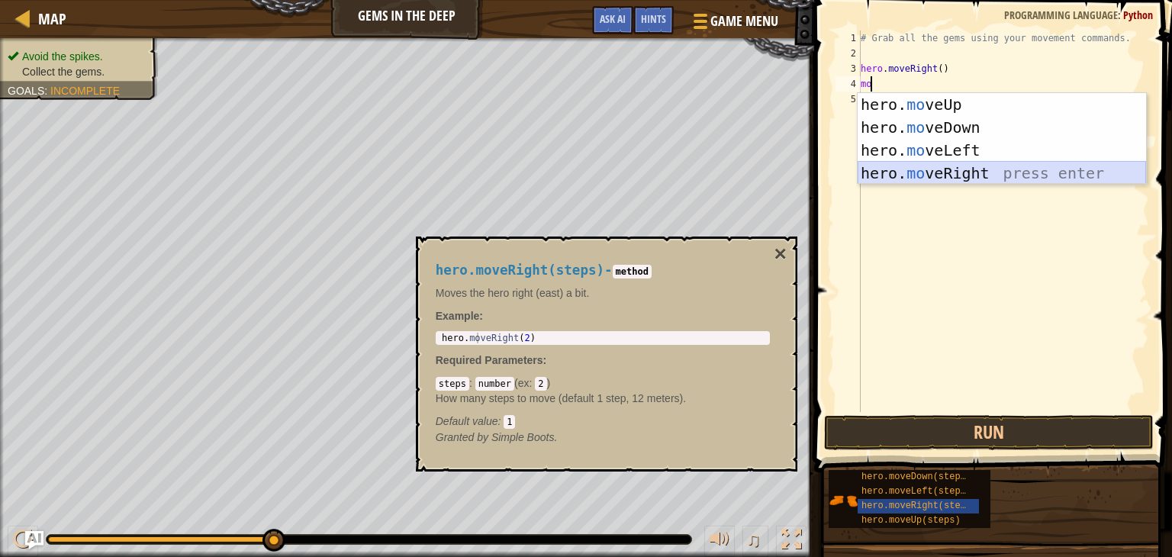
click at [922, 172] on div "hero. mo veUp press enter hero. mo veDown press enter hero. mo veLeft press ent…" at bounding box center [1002, 161] width 289 height 137
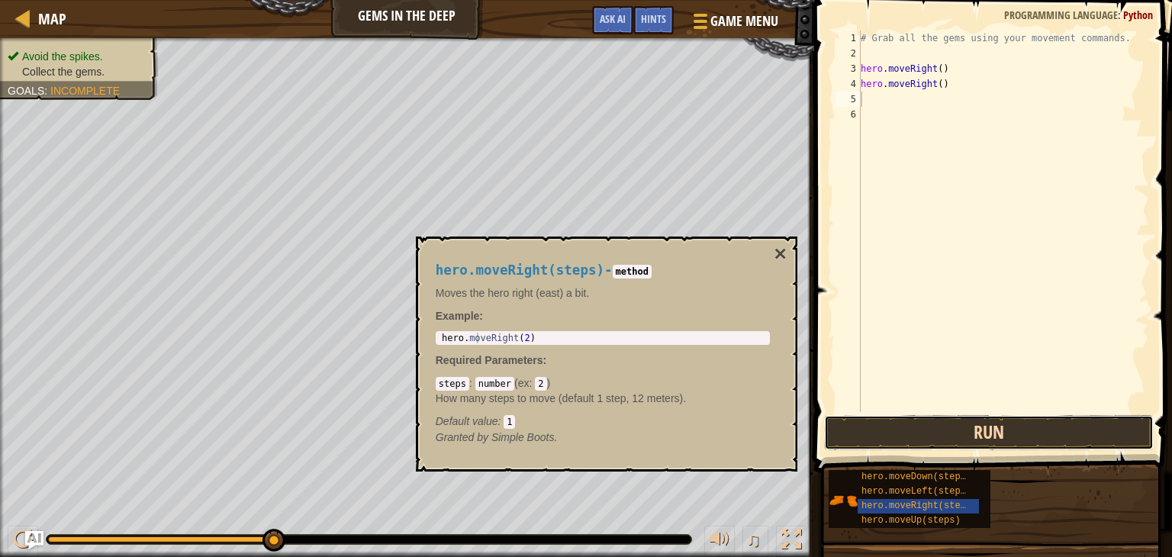
click at [935, 431] on button "Run" at bounding box center [989, 432] width 330 height 35
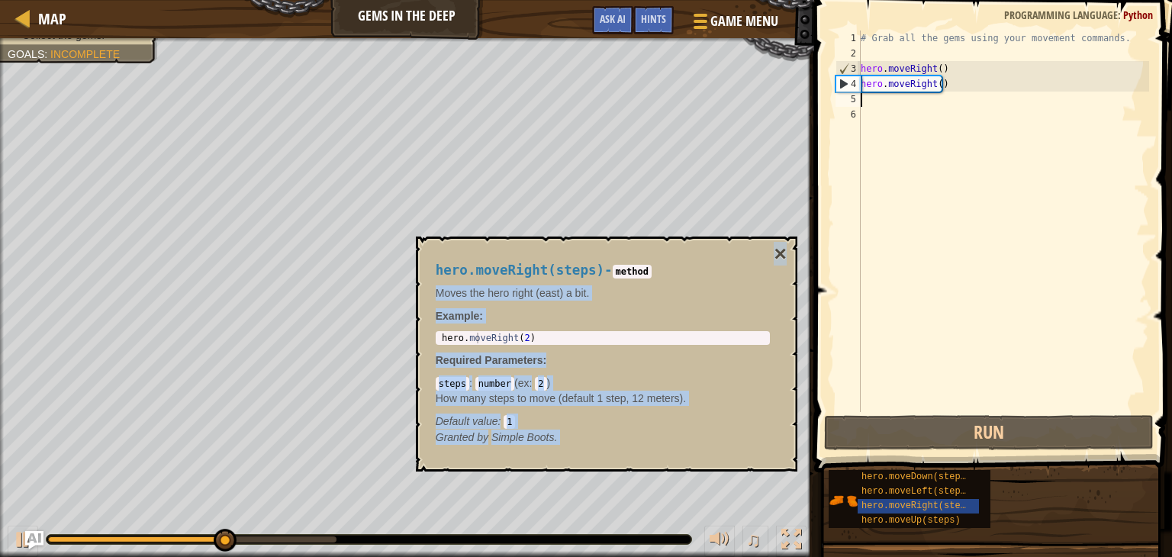
click at [788, 248] on div "hero.moveRight(steps) - method Moves the hero right (east) a bit. Example : her…" at bounding box center [607, 354] width 382 height 235
click at [785, 248] on button "×" at bounding box center [780, 253] width 12 height 21
